Goal: Information Seeking & Learning: Check status

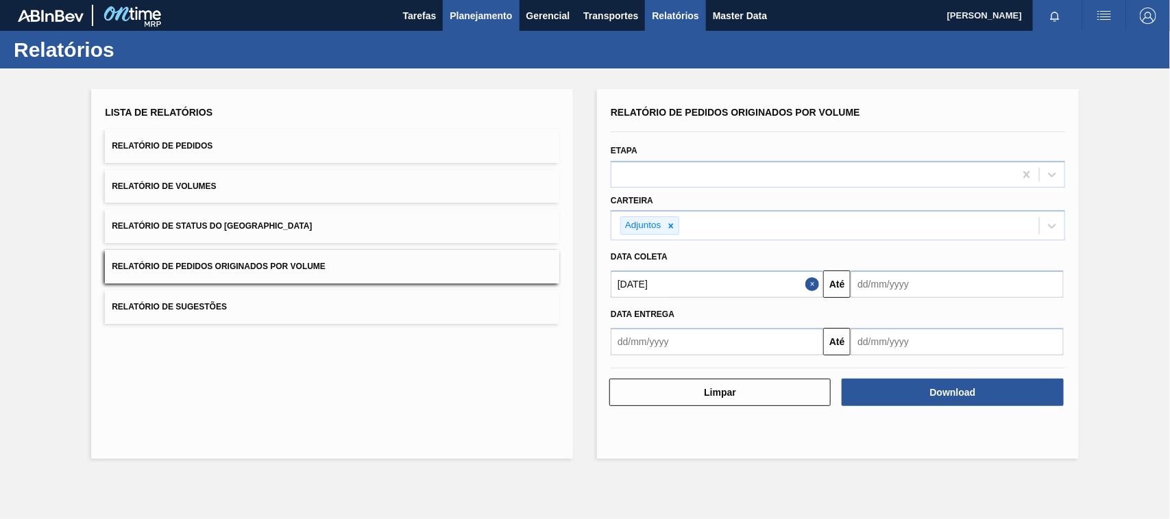
click at [497, 15] on span "Planejamento" at bounding box center [481, 16] width 62 height 16
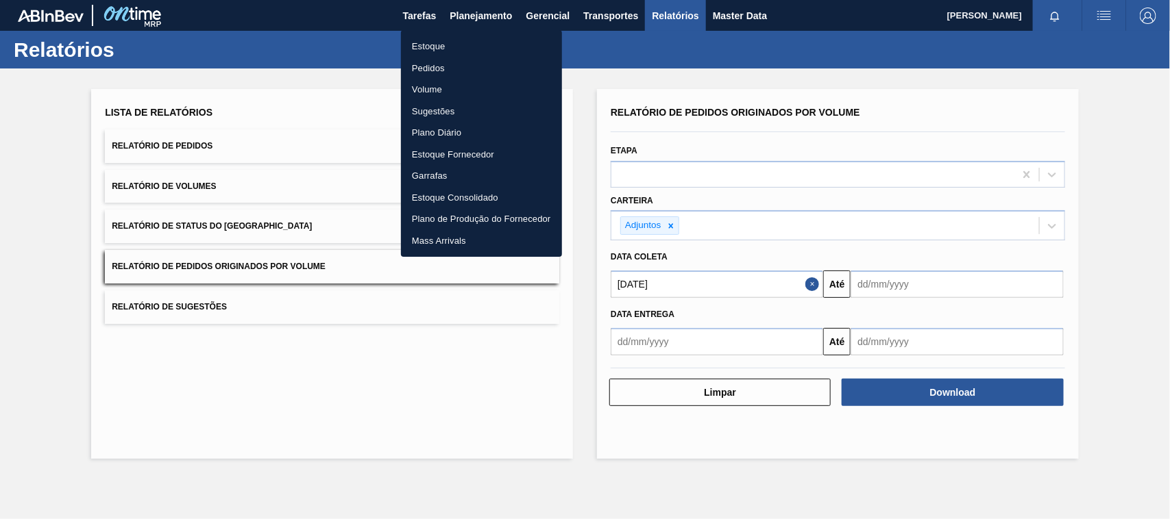
click at [443, 47] on li "Estoque" at bounding box center [481, 47] width 161 height 22
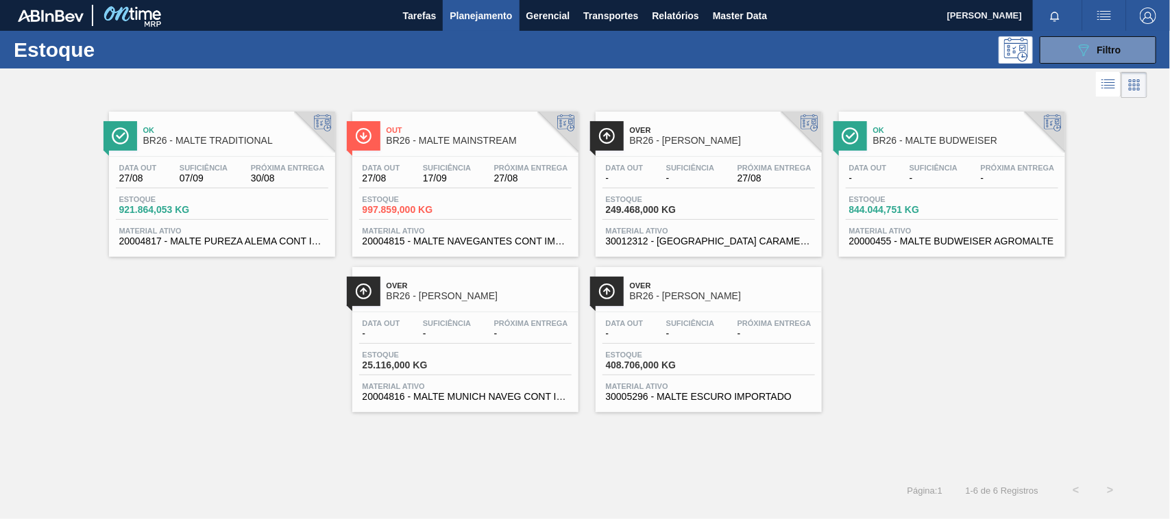
click at [236, 145] on span "BR26 - MALTE TRADITIONAL" at bounding box center [235, 141] width 185 height 10
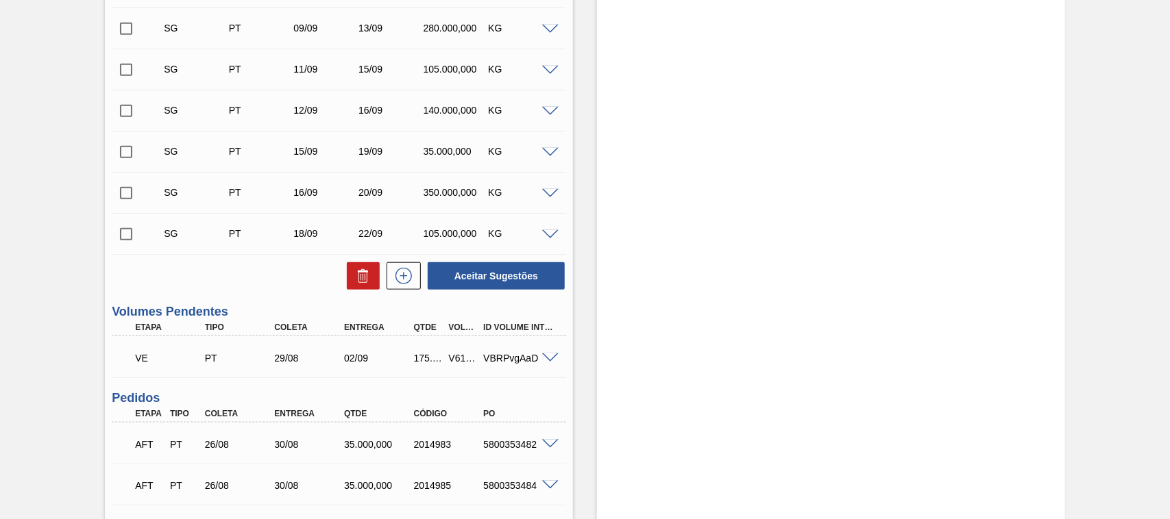
scroll to position [571, 0]
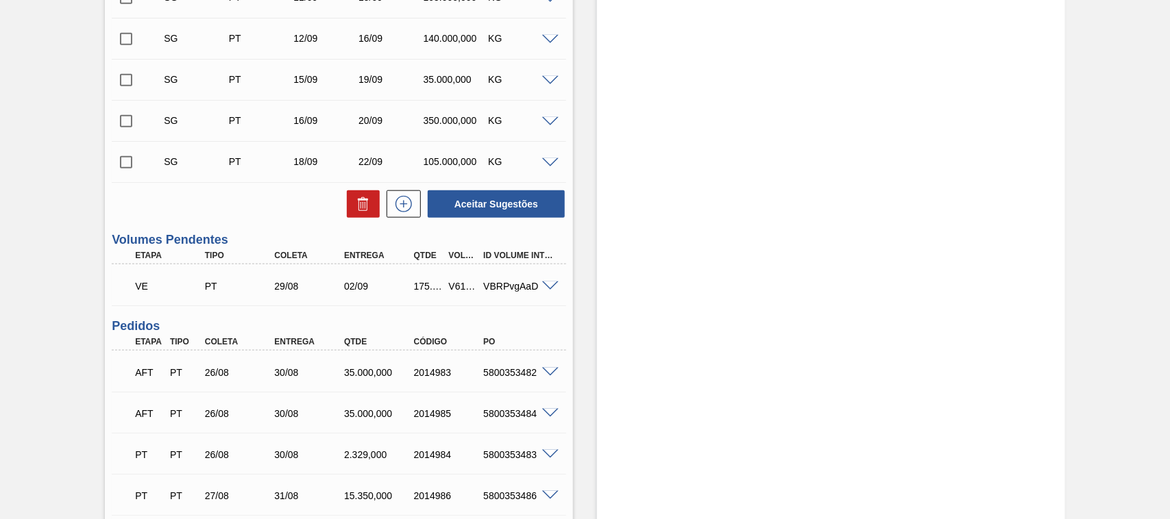
scroll to position [722, 0]
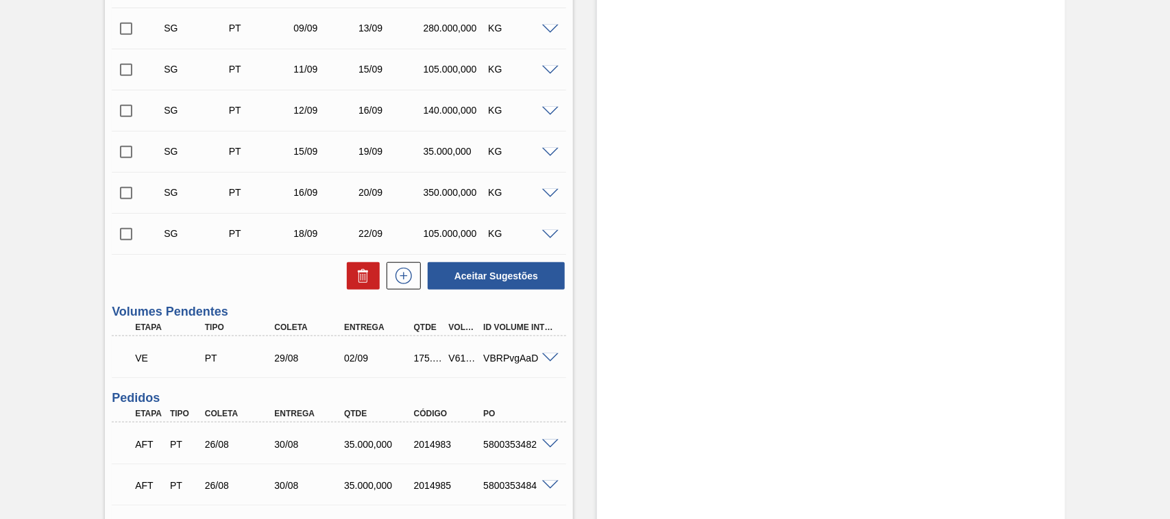
scroll to position [642, 0]
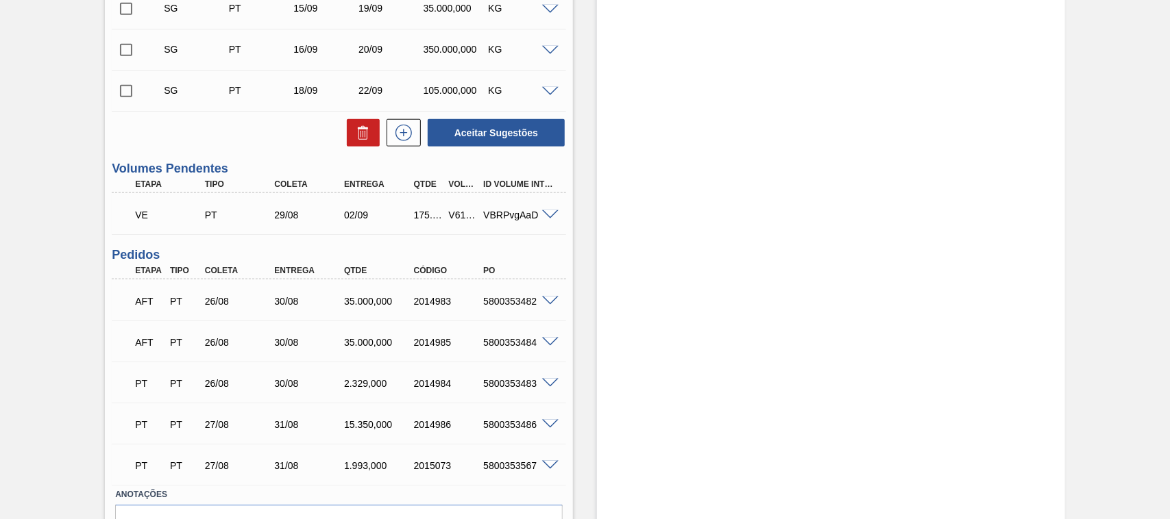
click at [449, 216] on div "V618984" at bounding box center [463, 215] width 36 height 11
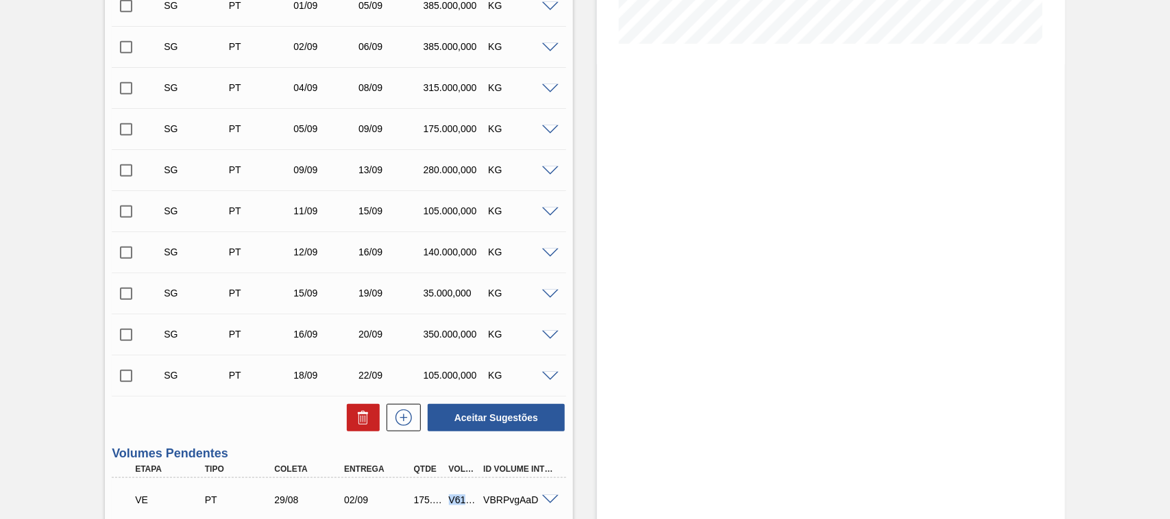
scroll to position [571, 0]
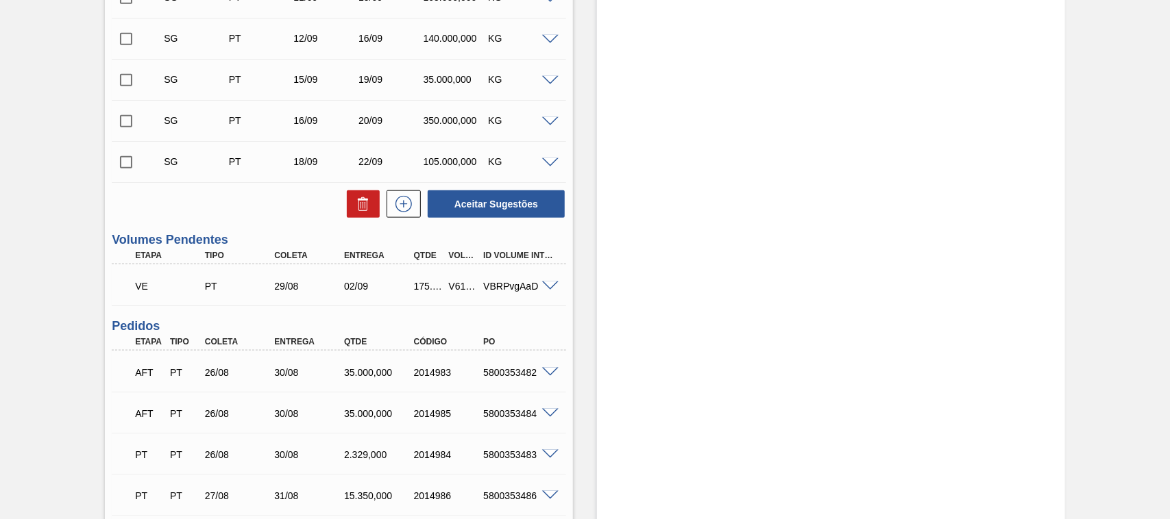
click at [546, 289] on span at bounding box center [550, 287] width 16 height 10
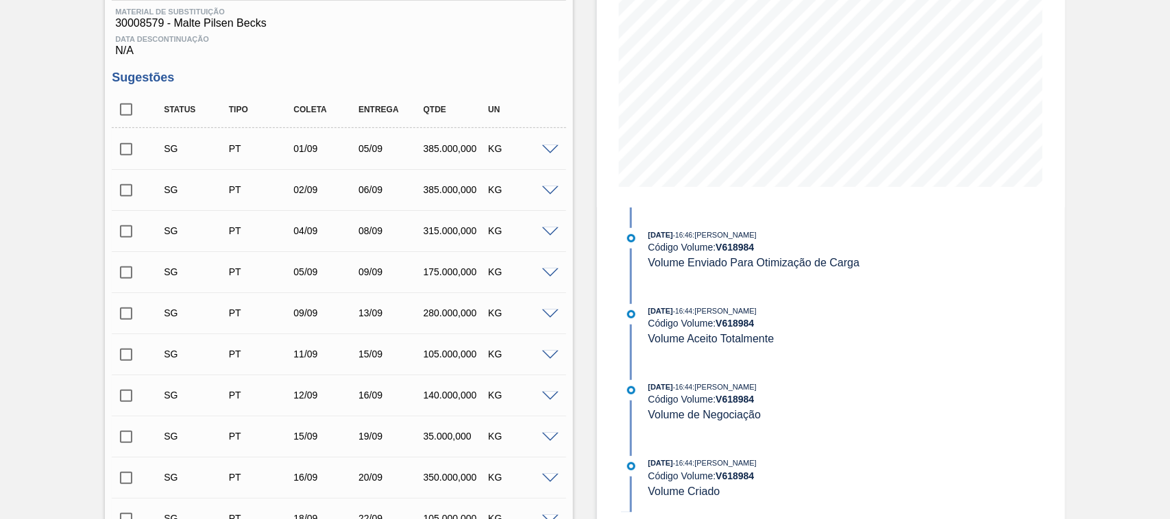
scroll to position [0, 0]
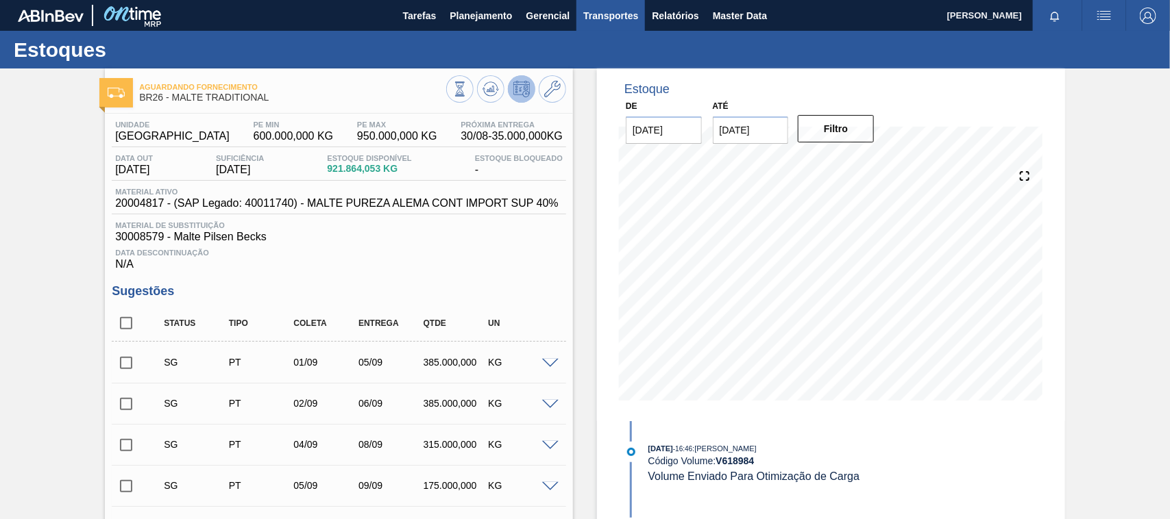
click at [608, 19] on span "Transportes" at bounding box center [610, 16] width 55 height 16
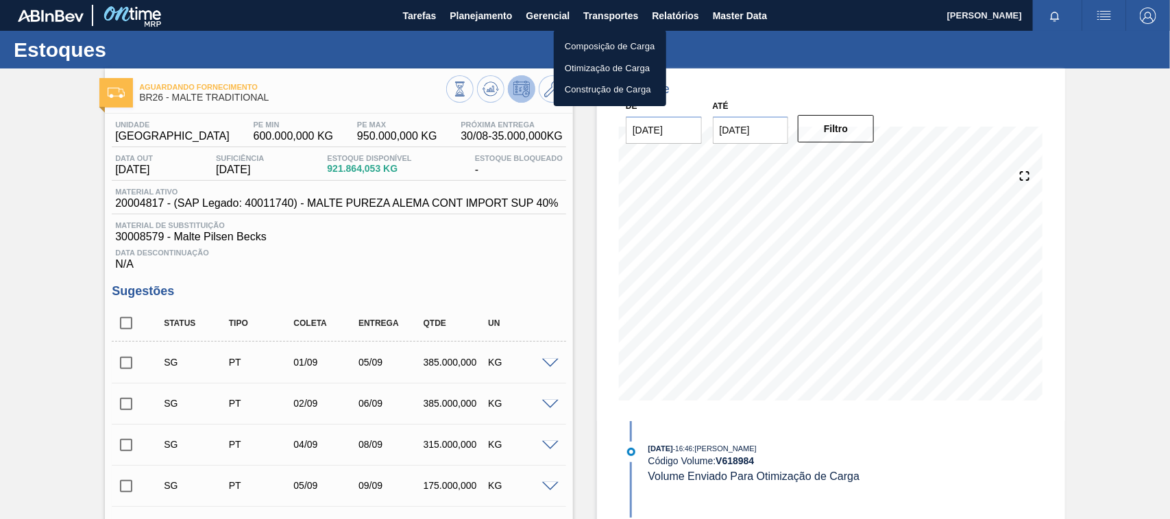
click at [604, 67] on li "Otimização de Carga" at bounding box center [610, 69] width 112 height 22
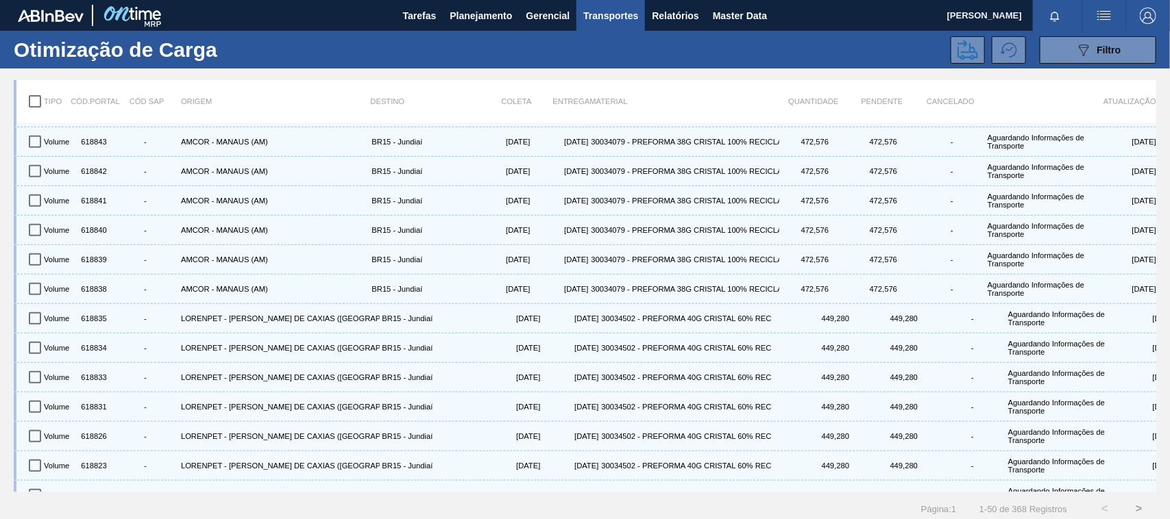
scroll to position [396, 0]
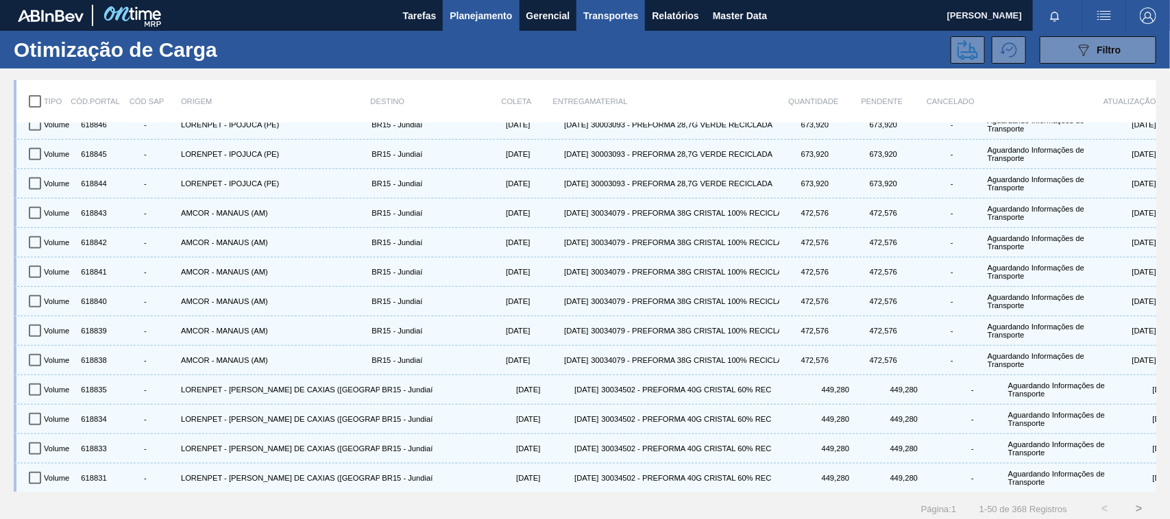
click at [469, 17] on span "Planejamento" at bounding box center [481, 16] width 62 height 16
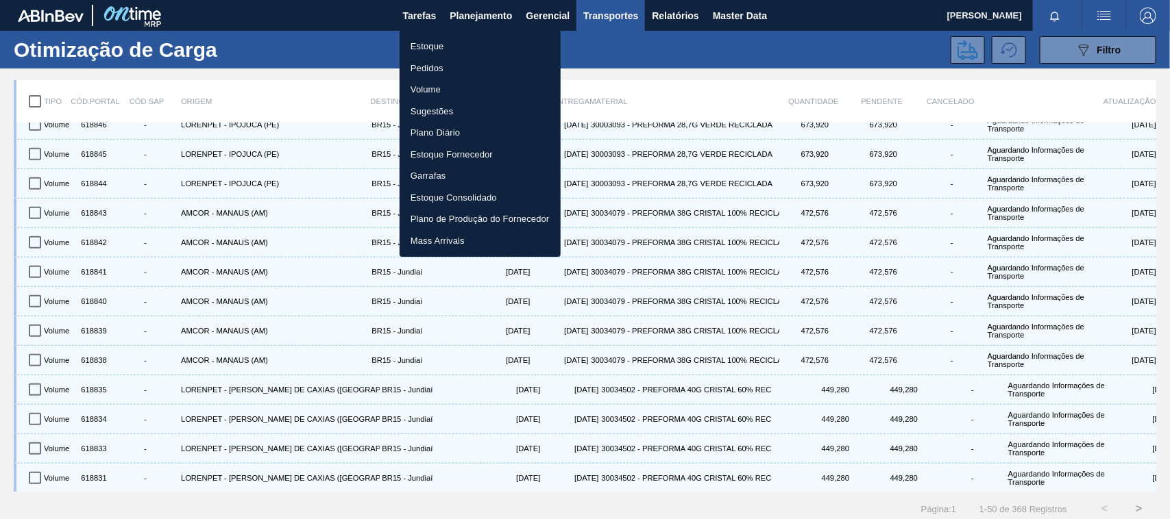
click at [426, 49] on li "Estoque" at bounding box center [480, 47] width 161 height 22
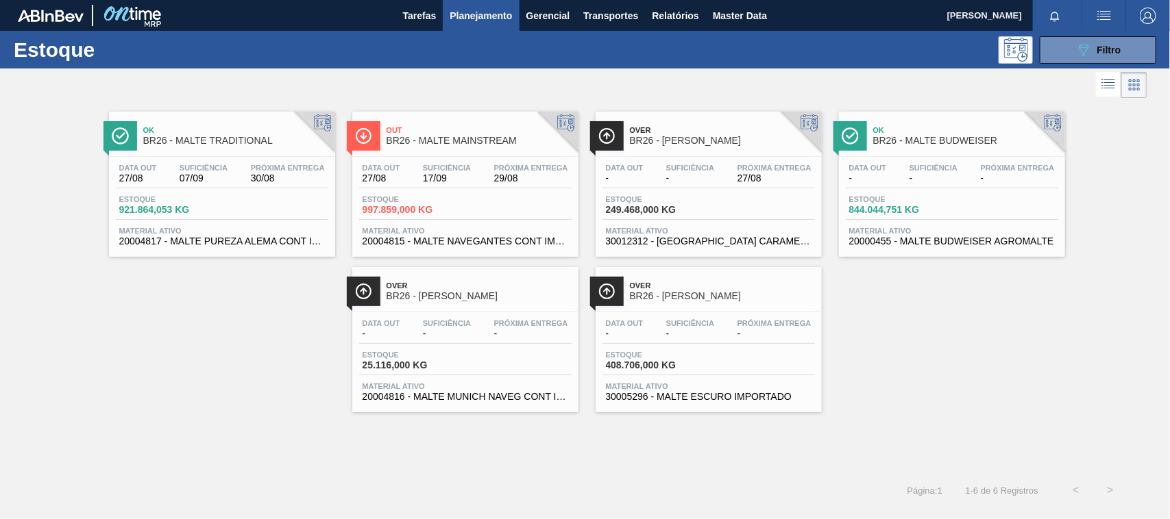
click at [251, 142] on span "BR26 - MALTE TRADITIONAL" at bounding box center [235, 141] width 185 height 10
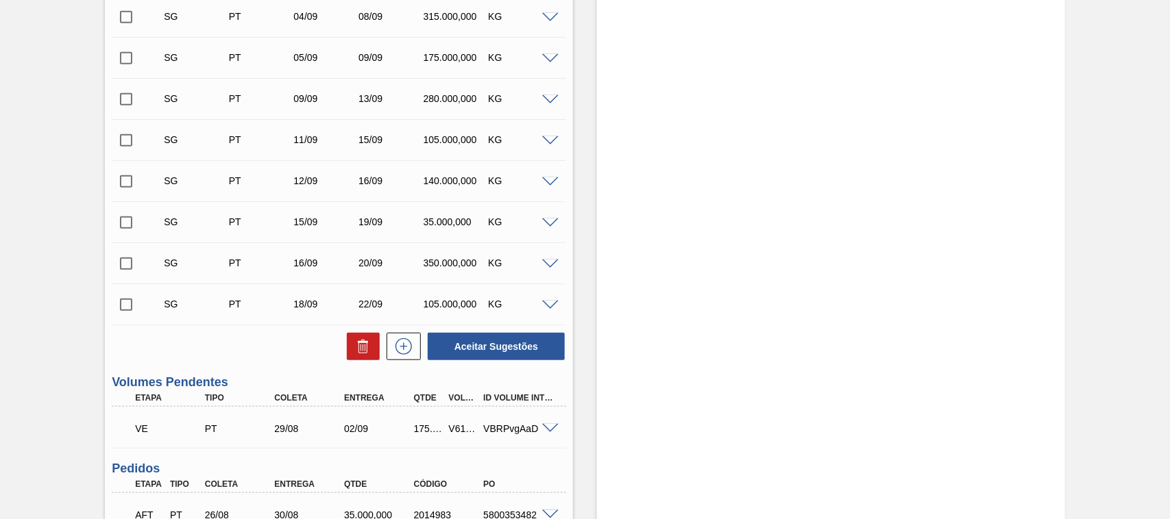
scroll to position [642, 0]
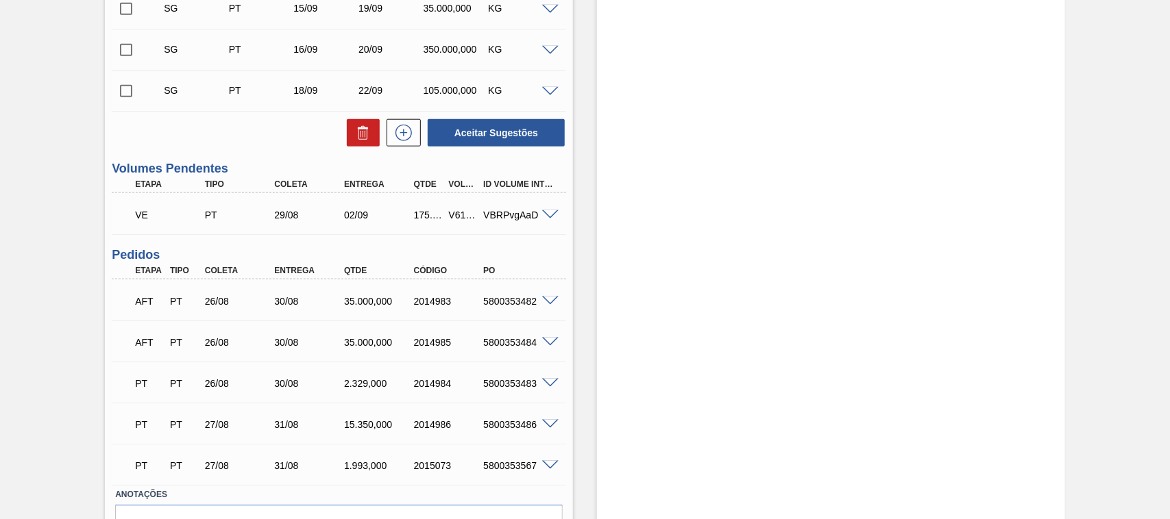
click at [461, 215] on div "V618984" at bounding box center [463, 215] width 36 height 11
click at [548, 218] on span at bounding box center [550, 215] width 16 height 10
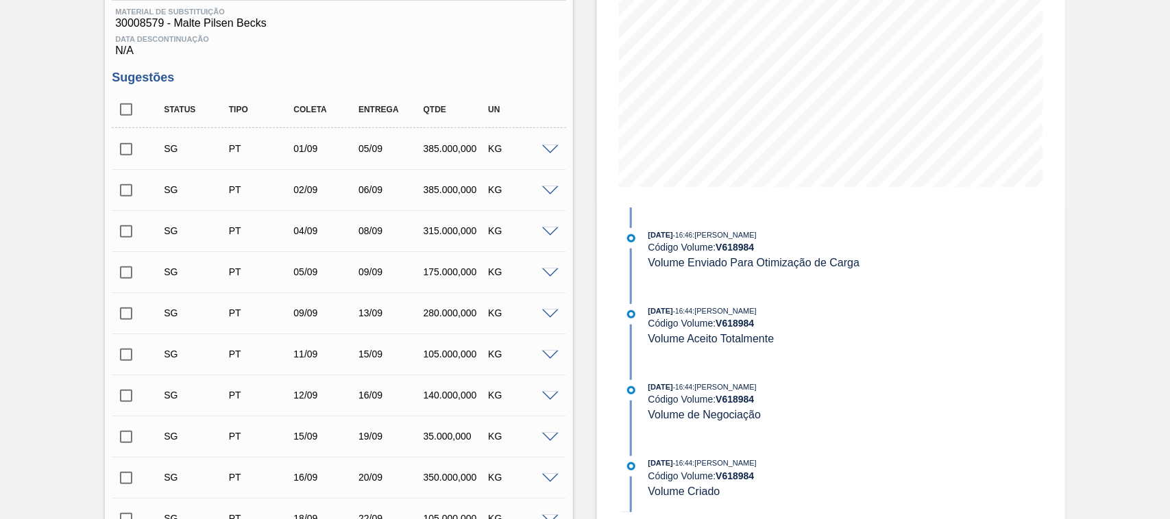
scroll to position [499, 0]
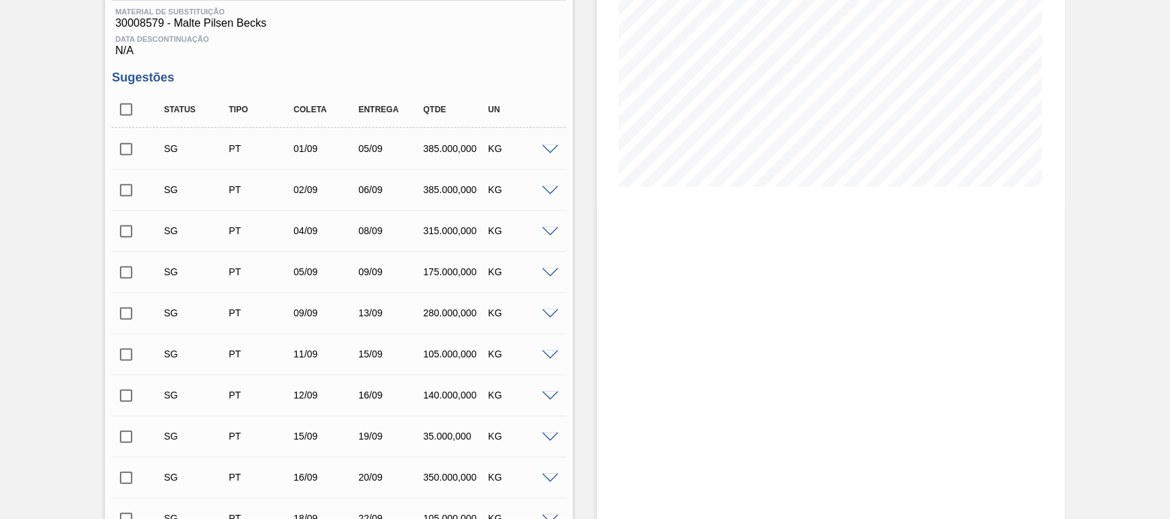
scroll to position [499, 0]
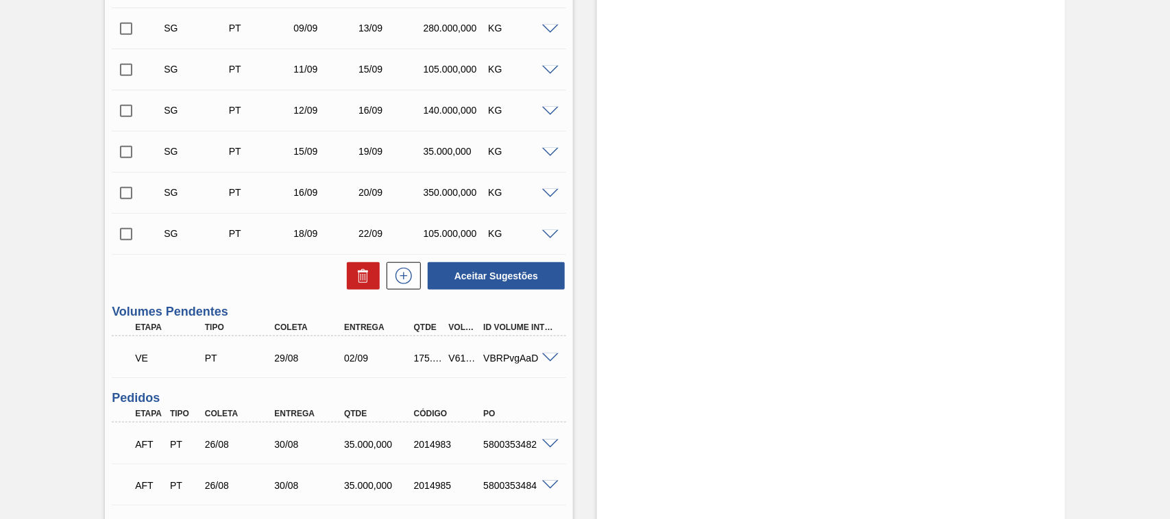
click at [546, 364] on span at bounding box center [550, 359] width 16 height 10
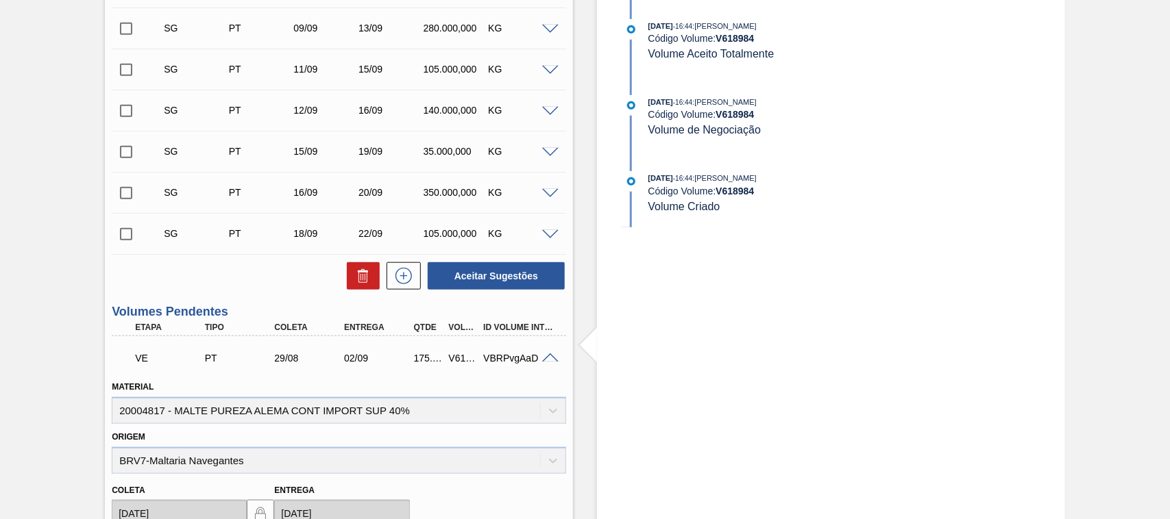
click at [552, 358] on span at bounding box center [550, 359] width 16 height 10
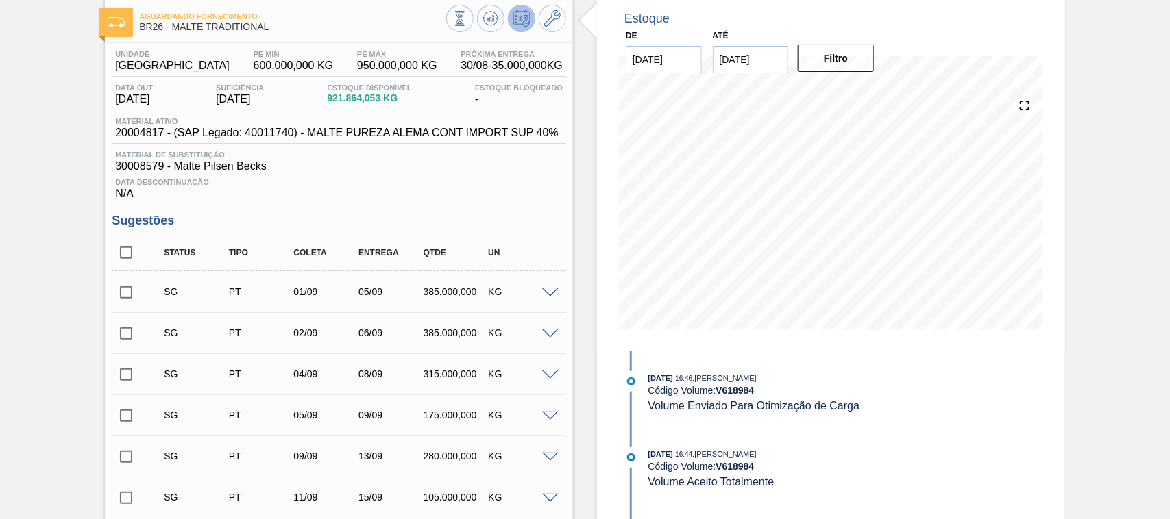
scroll to position [0, 0]
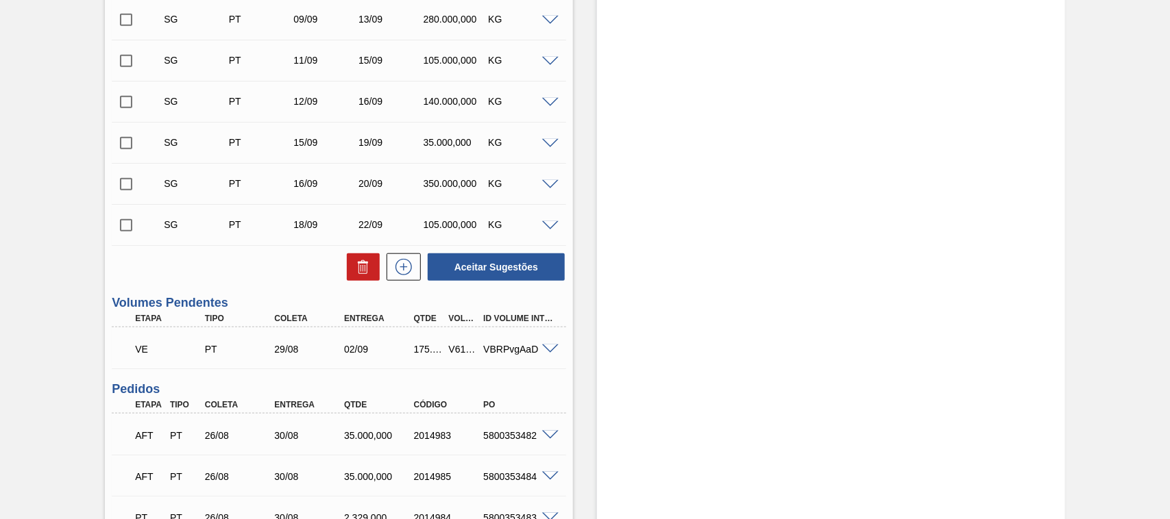
scroll to position [365, 0]
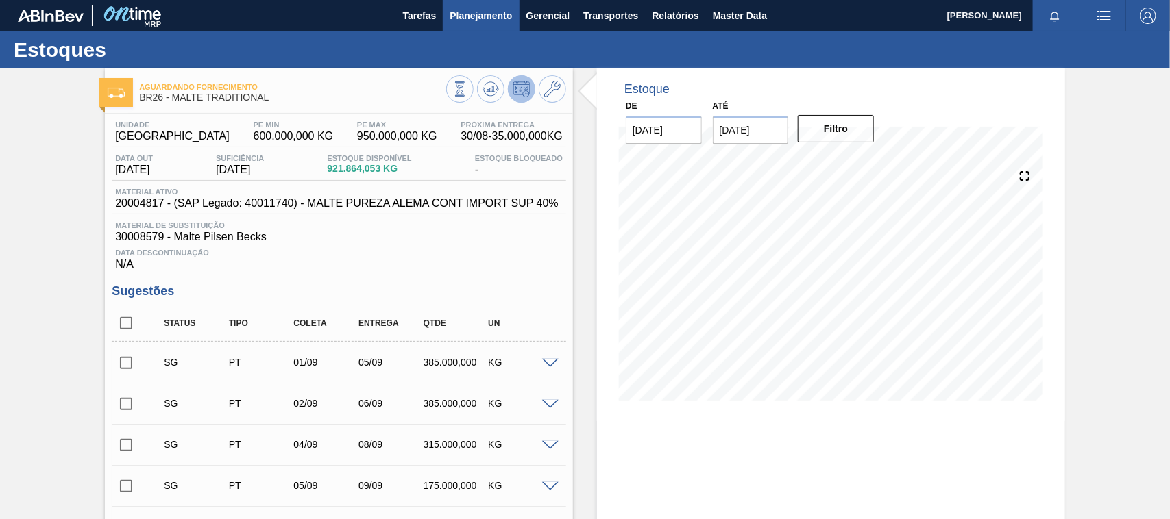
click at [485, 15] on span "Planejamento" at bounding box center [481, 16] width 62 height 16
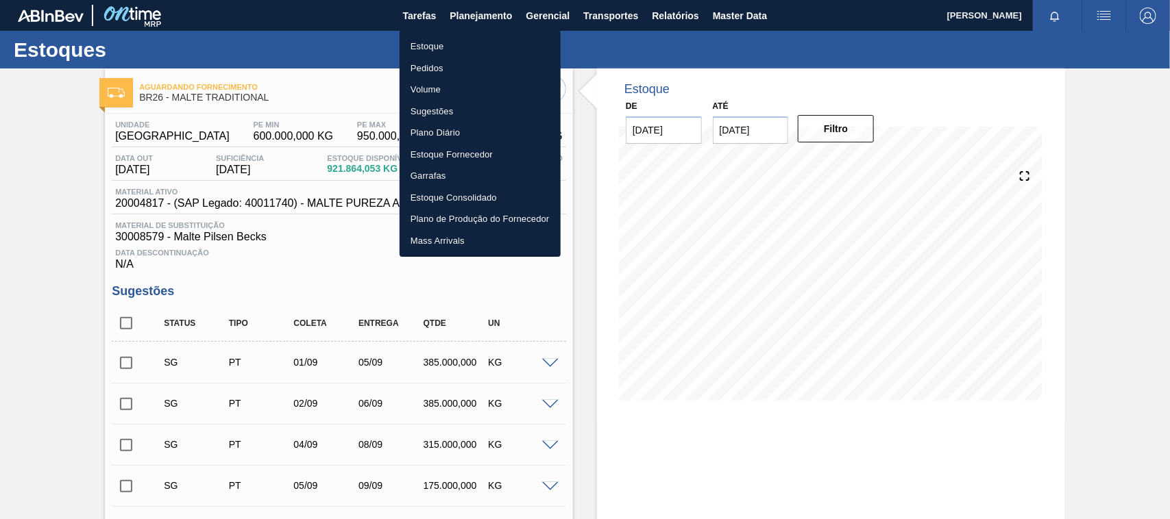
click at [433, 42] on li "Estoque" at bounding box center [480, 47] width 161 height 22
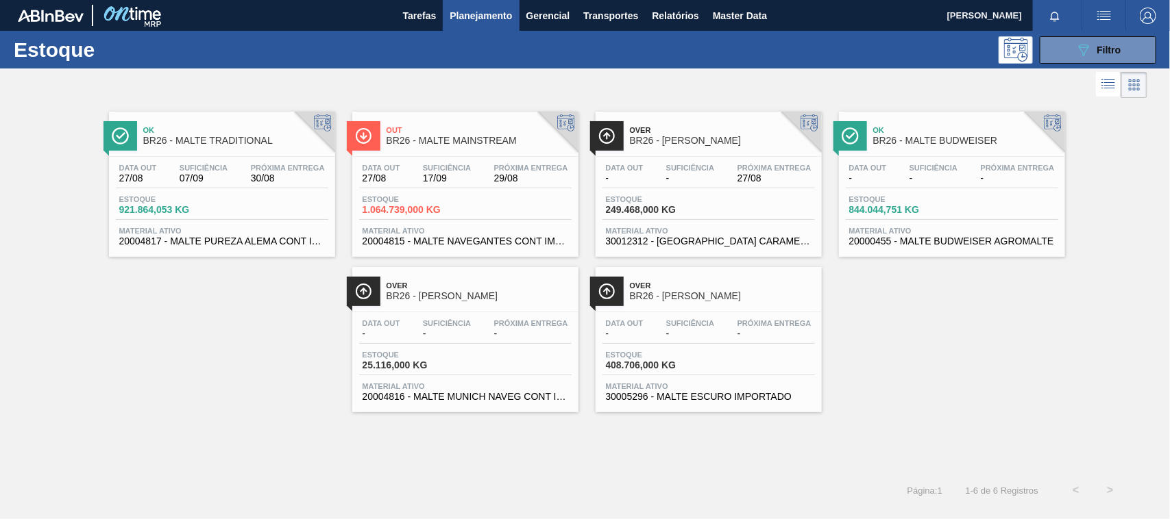
click at [176, 131] on span "Ok" at bounding box center [235, 130] width 185 height 8
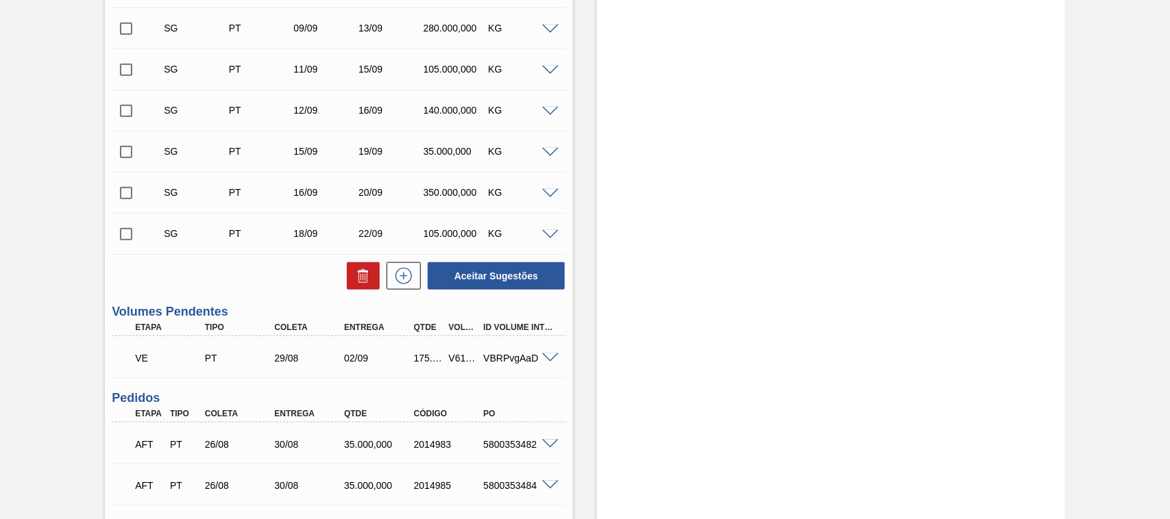
scroll to position [713, 0]
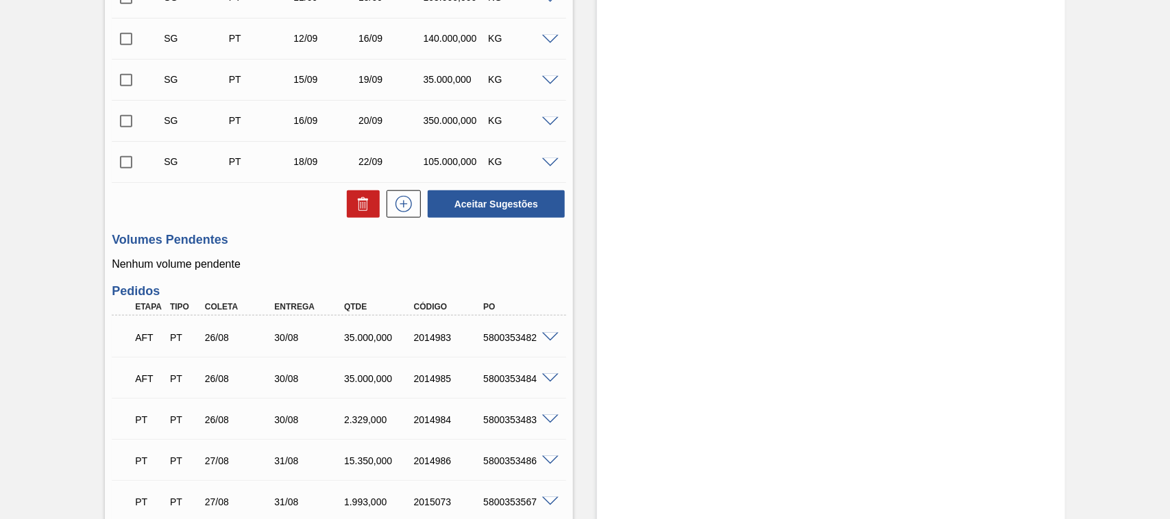
scroll to position [893, 0]
